Goal: Obtain resource: Obtain resource

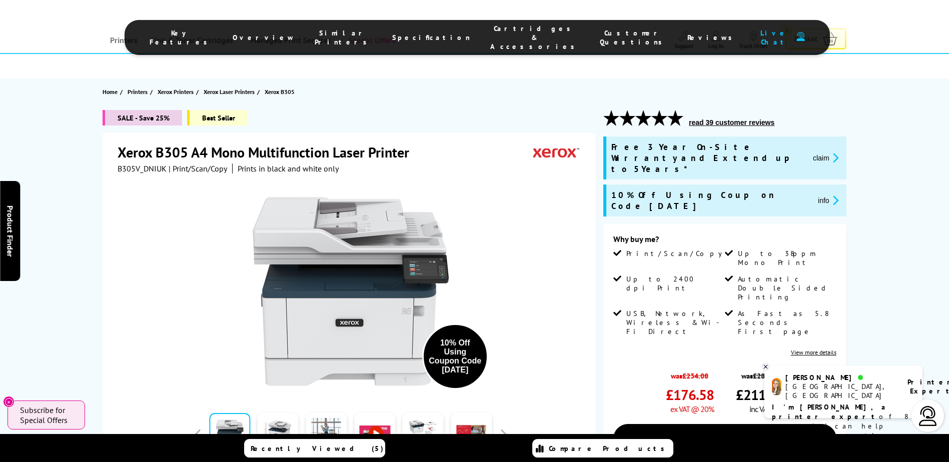
scroll to position [100, 0]
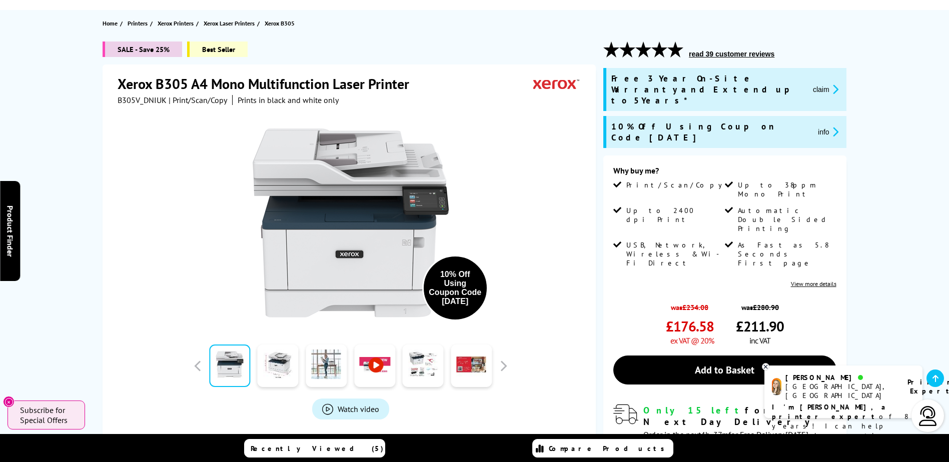
click at [824, 84] on button "claim" at bounding box center [826, 90] width 32 height 12
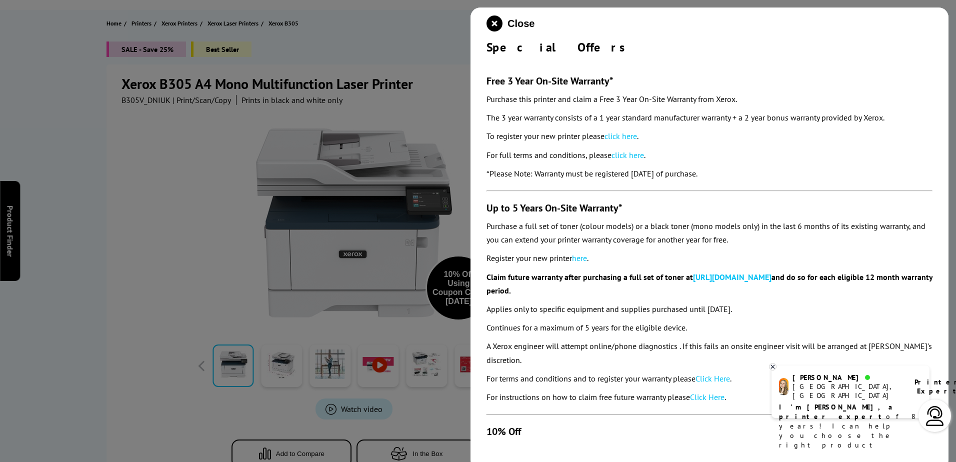
click at [118, 275] on div at bounding box center [478, 231] width 956 height 462
click at [496, 28] on icon "close modal" at bounding box center [495, 24] width 16 height 16
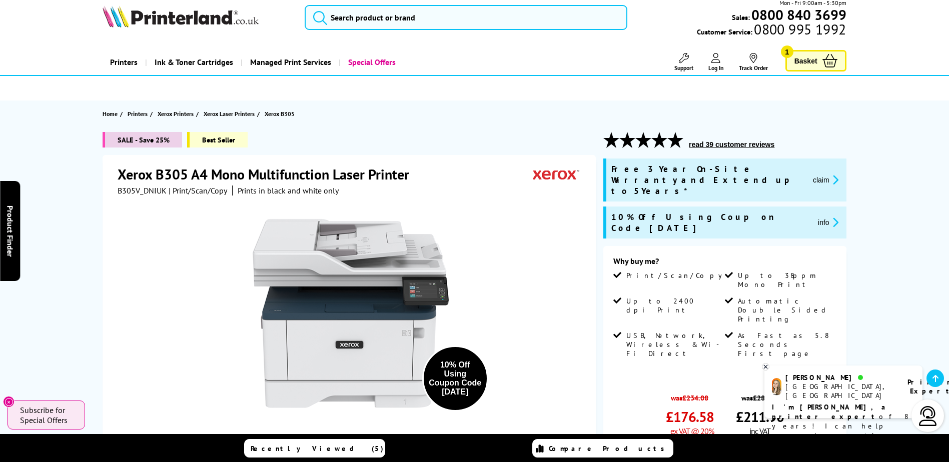
scroll to position [0, 0]
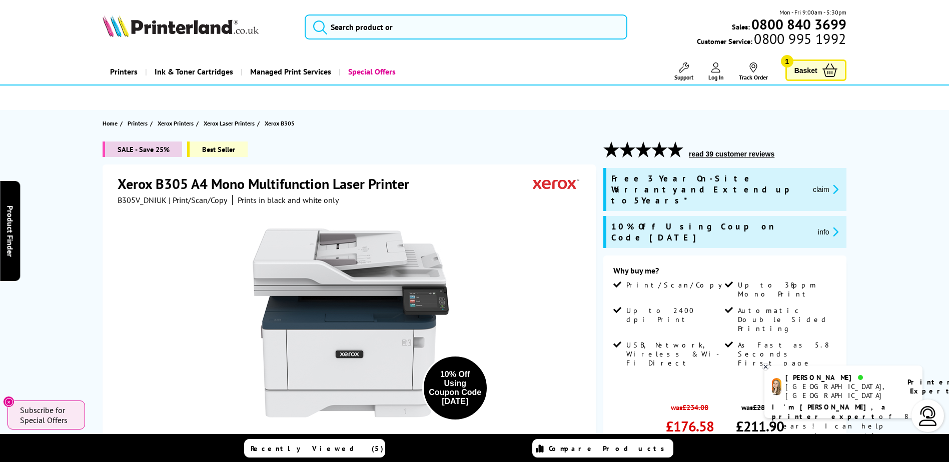
click at [823, 184] on button "claim" at bounding box center [826, 190] width 32 height 12
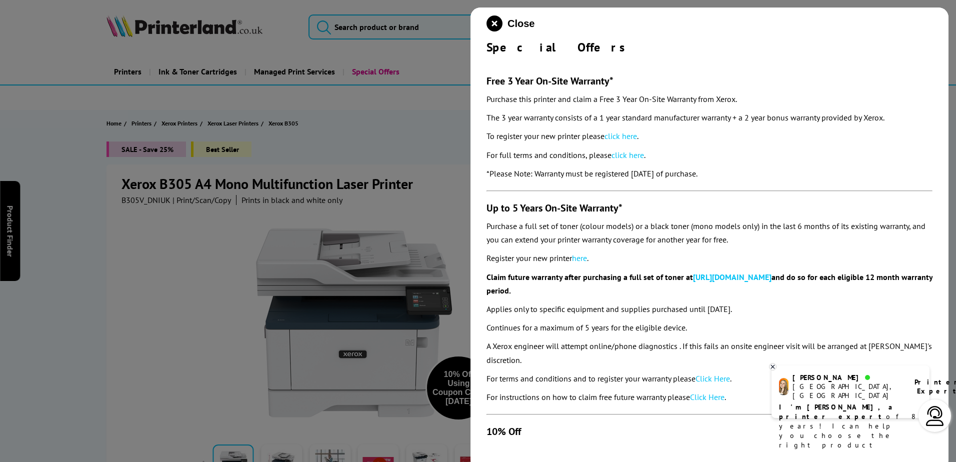
click at [133, 360] on div at bounding box center [478, 231] width 956 height 462
click at [489, 26] on icon "close modal" at bounding box center [495, 24] width 16 height 16
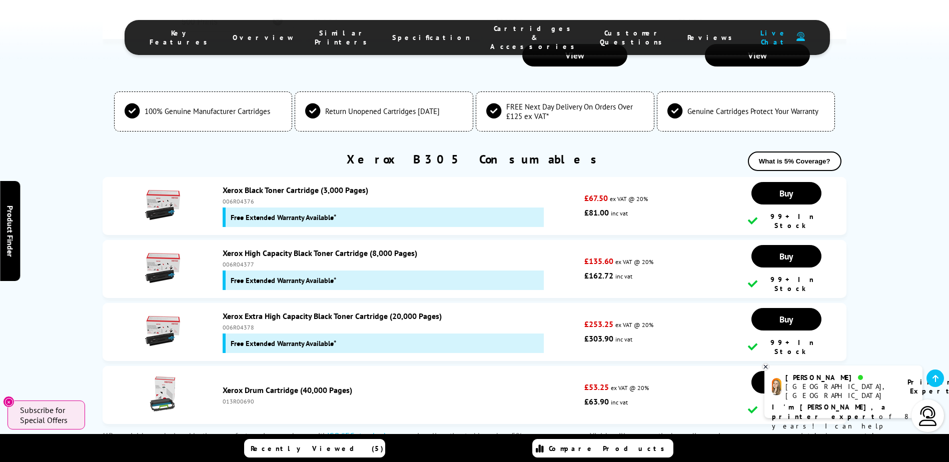
scroll to position [3452, 0]
